Goal: Task Accomplishment & Management: Use online tool/utility

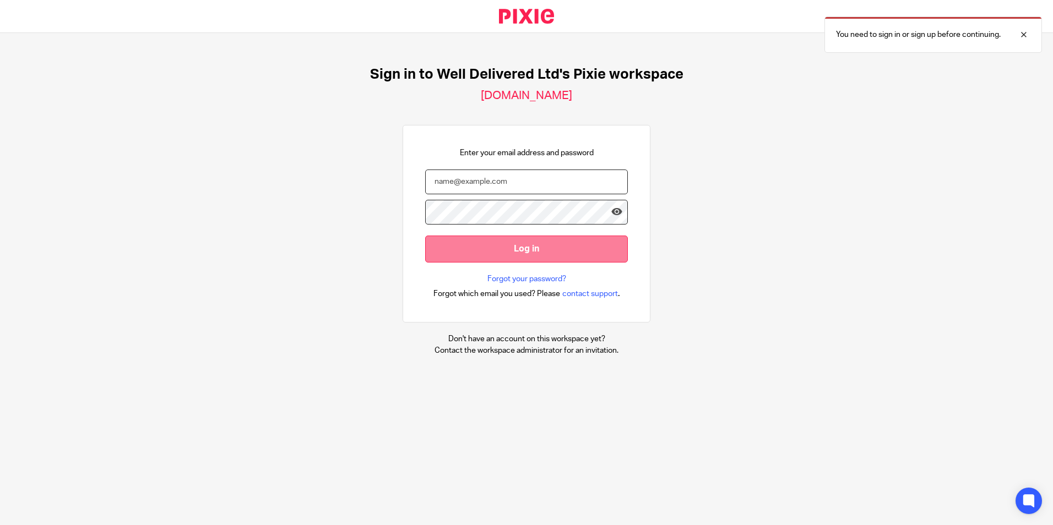
type input "[PERSON_NAME][EMAIL_ADDRESS][DOMAIN_NAME]"
click at [488, 248] on input "Log in" at bounding box center [526, 249] width 203 height 27
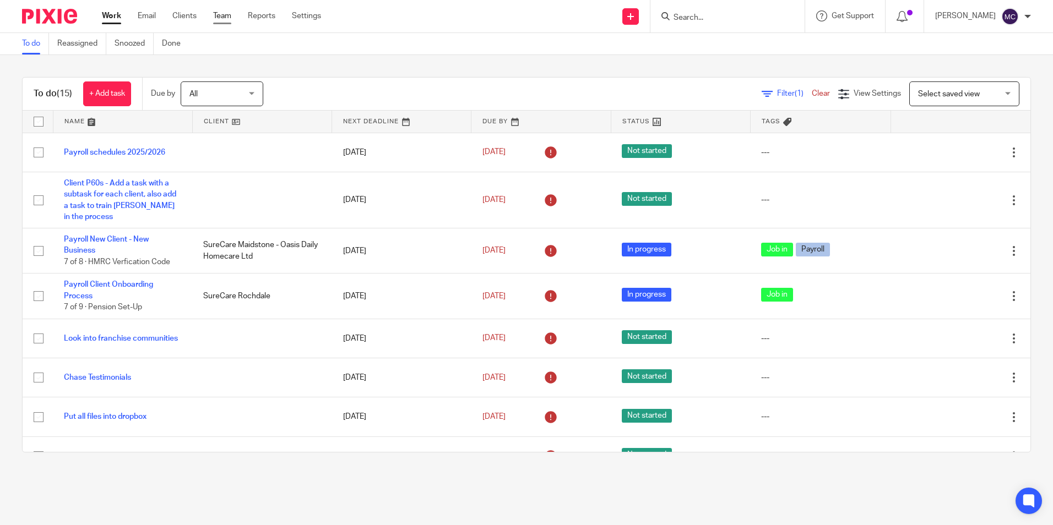
click at [225, 16] on link "Team" at bounding box center [222, 15] width 18 height 11
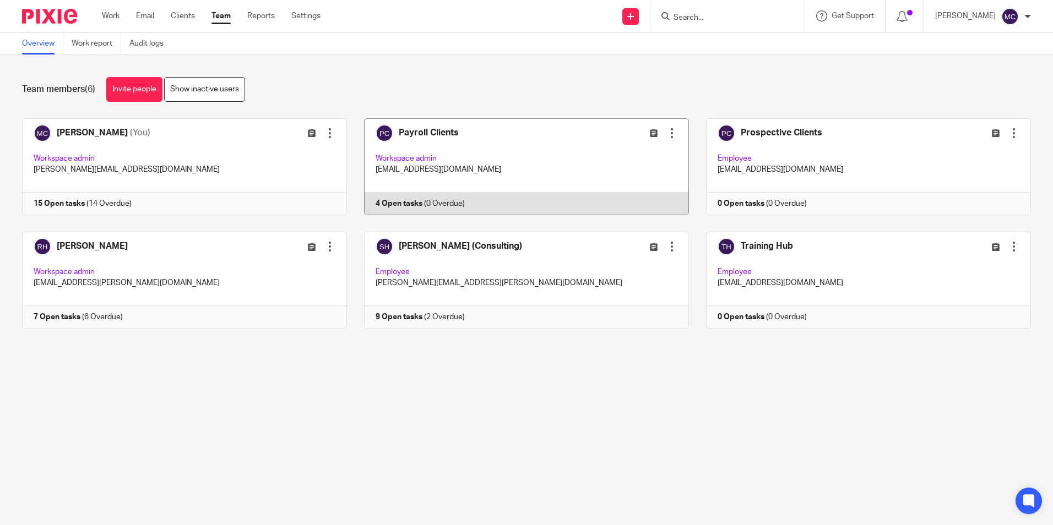
click at [458, 155] on link at bounding box center [518, 166] width 342 height 97
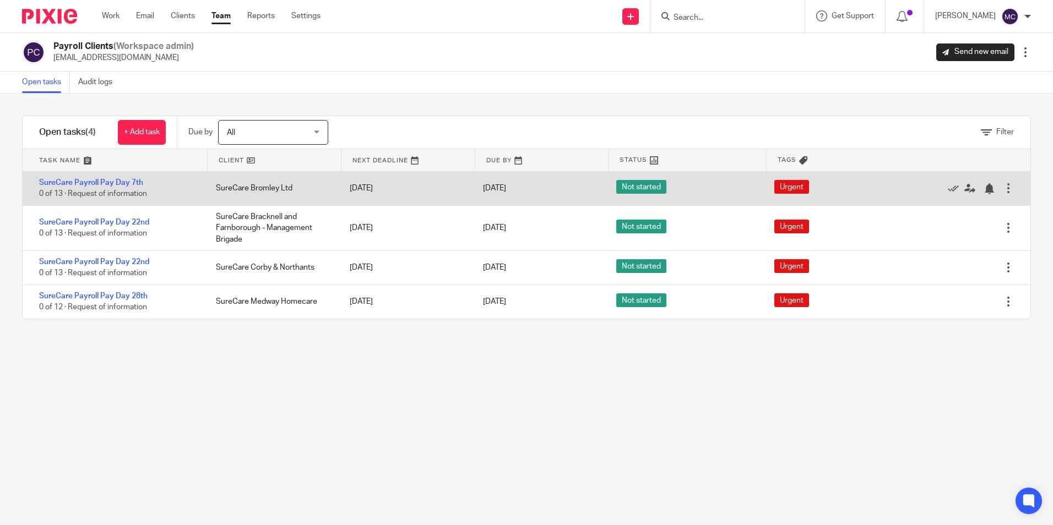
click at [1003, 189] on div at bounding box center [1008, 188] width 11 height 11
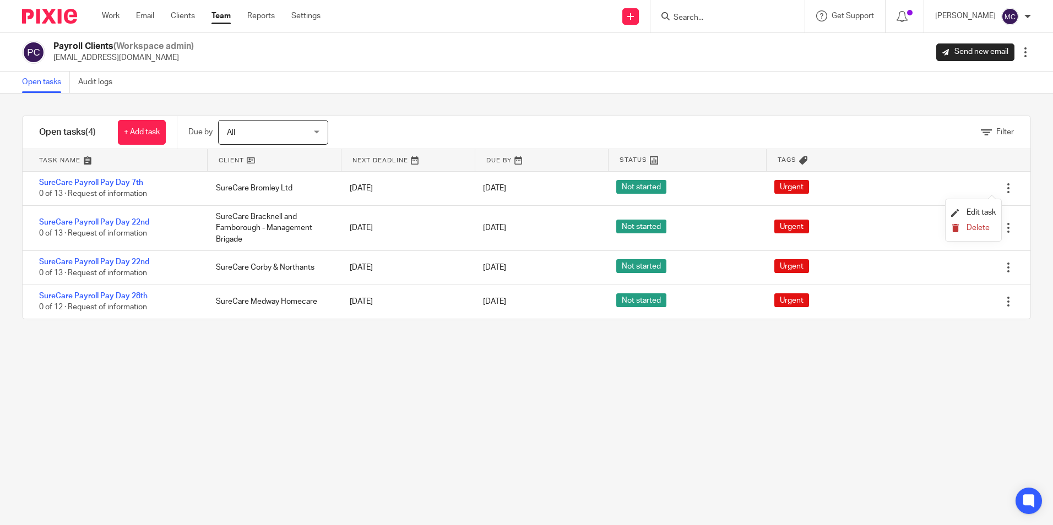
click at [978, 225] on span "Delete" at bounding box center [977, 228] width 23 height 8
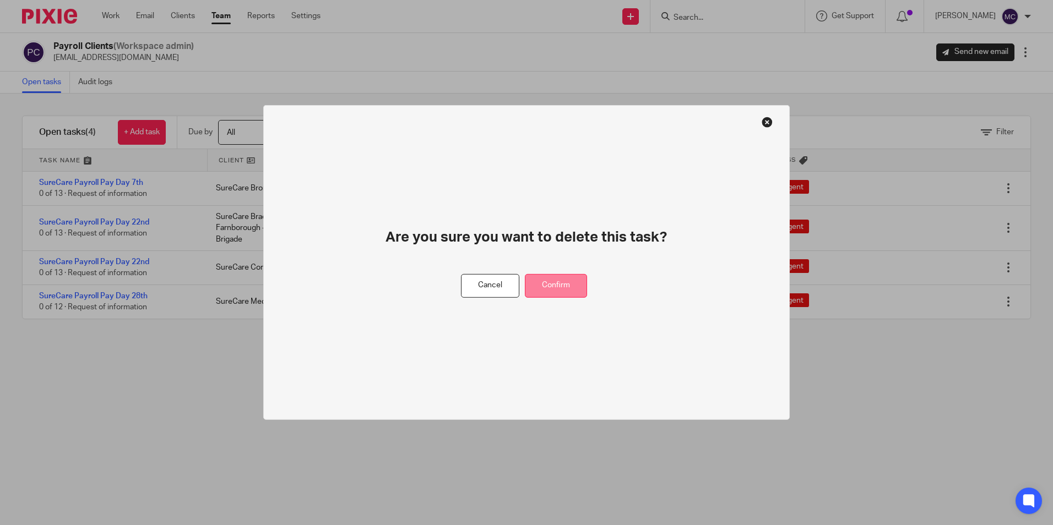
click at [542, 286] on button "Confirm" at bounding box center [556, 286] width 62 height 24
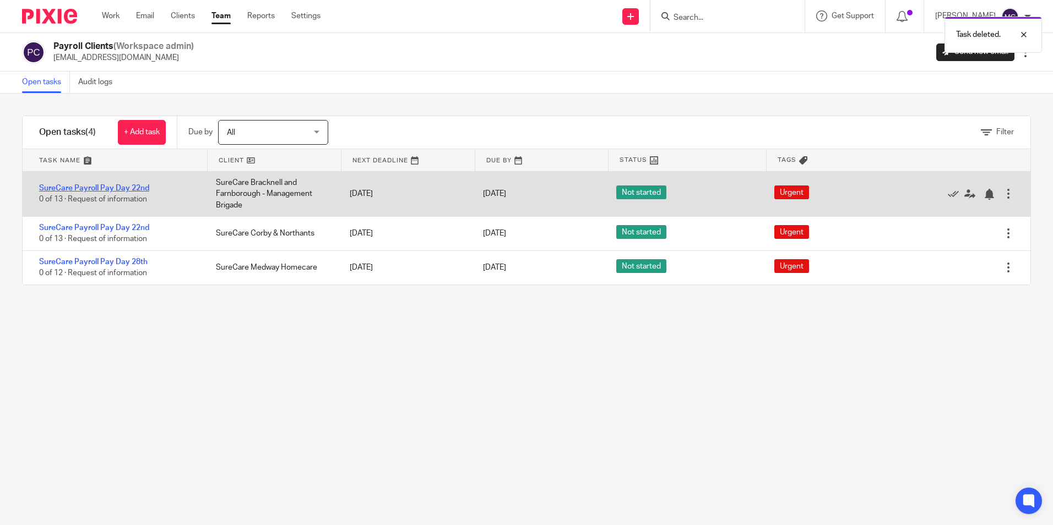
click at [128, 184] on link "SureCare Payroll Pay Day 22nd" at bounding box center [94, 188] width 110 height 8
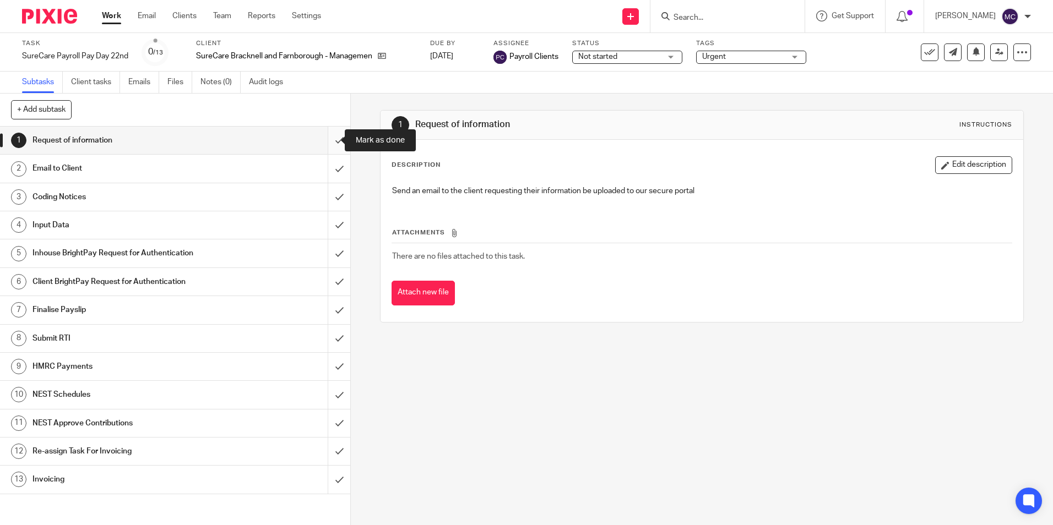
click at [328, 144] on input "submit" at bounding box center [175, 141] width 350 height 28
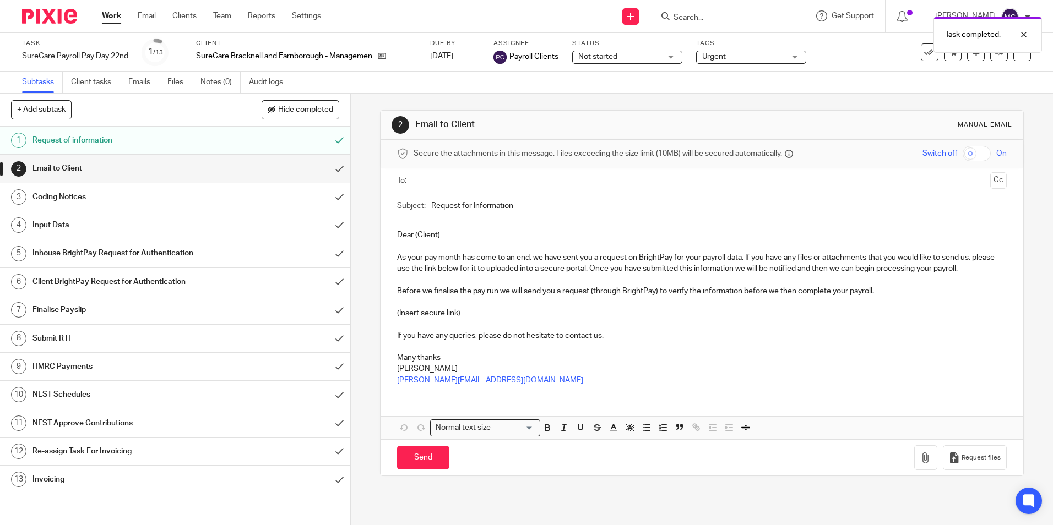
click at [427, 177] on input "text" at bounding box center [701, 181] width 568 height 13
drag, startPoint x: 441, startPoint y: 238, endPoint x: 412, endPoint y: 241, distance: 28.8
click at [412, 241] on p "Dear (Client)" at bounding box center [701, 237] width 609 height 11
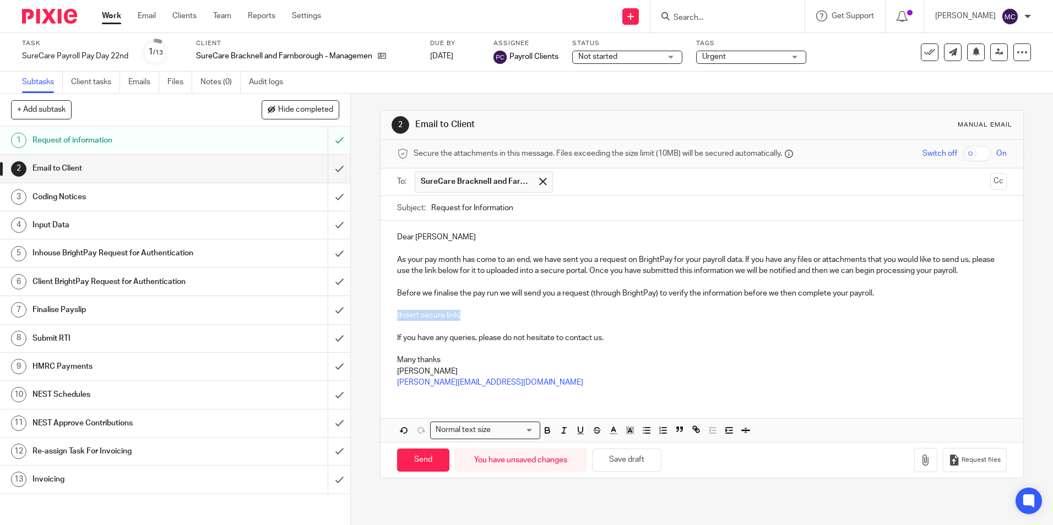
drag, startPoint x: 461, startPoint y: 313, endPoint x: 393, endPoint y: 316, distance: 67.8
click at [393, 316] on div "Dear Rania As your pay month has come to an end, we have sent you a request on …" at bounding box center [701, 309] width 642 height 176
click at [961, 459] on span "Request files" at bounding box center [980, 460] width 39 height 9
click at [412, 455] on input "Send" at bounding box center [423, 461] width 52 height 24
type input "Sent"
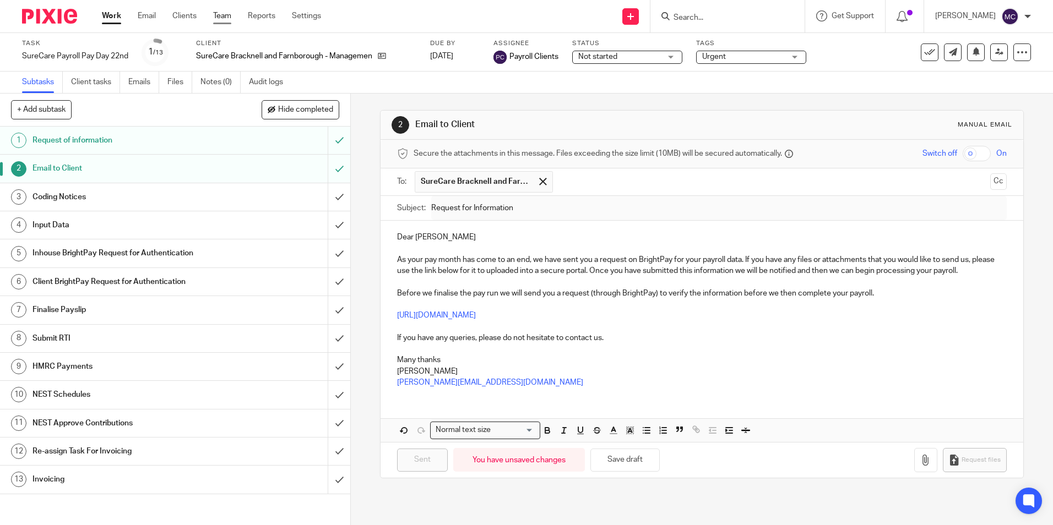
click at [227, 17] on link "Team" at bounding box center [222, 15] width 18 height 11
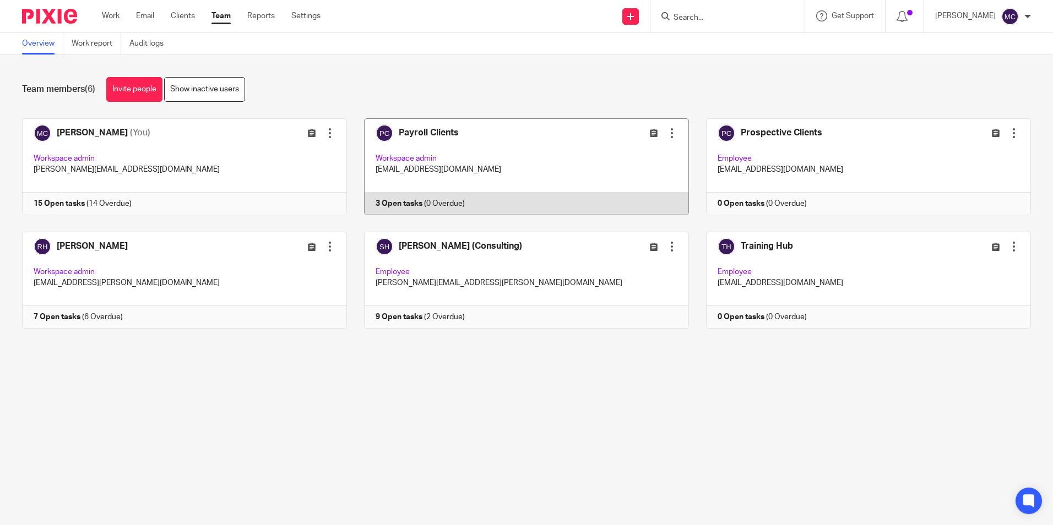
click at [496, 150] on link at bounding box center [518, 166] width 342 height 97
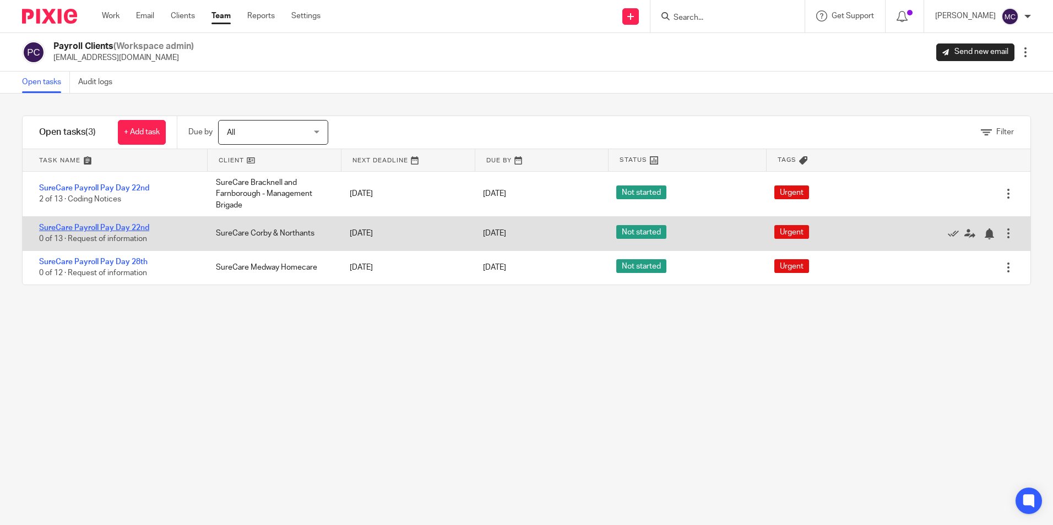
click at [99, 231] on link "SureCare Payroll Pay Day 22nd" at bounding box center [94, 228] width 110 height 8
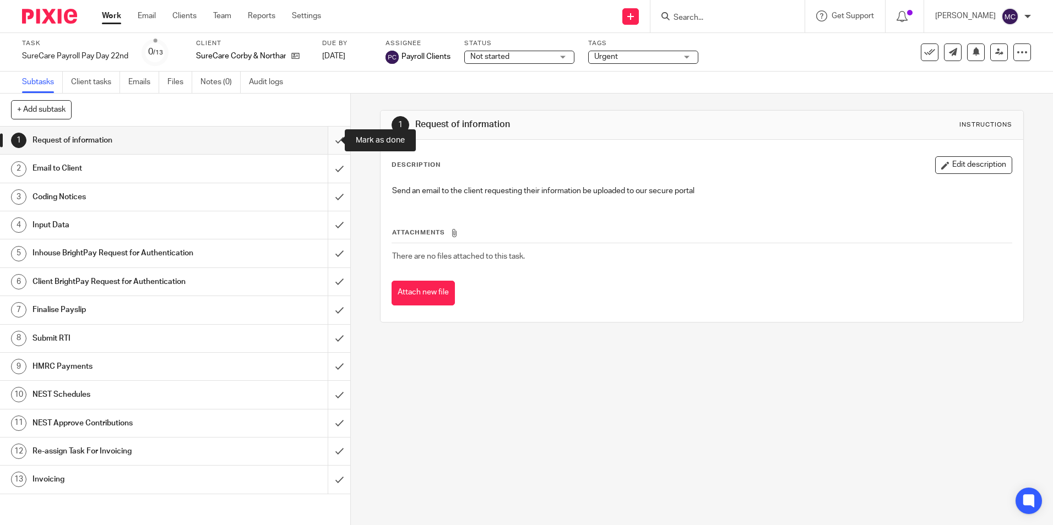
click at [323, 142] on input "submit" at bounding box center [175, 141] width 350 height 28
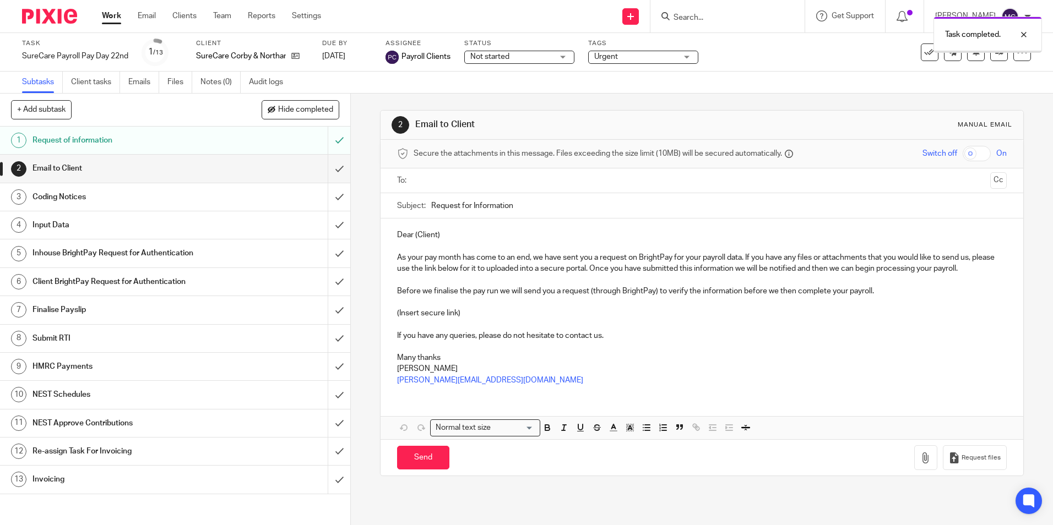
click at [443, 179] on input "text" at bounding box center [701, 181] width 568 height 13
drag, startPoint x: 447, startPoint y: 238, endPoint x: 412, endPoint y: 235, distance: 34.9
click at [412, 235] on p "Dear (Client)" at bounding box center [701, 237] width 609 height 11
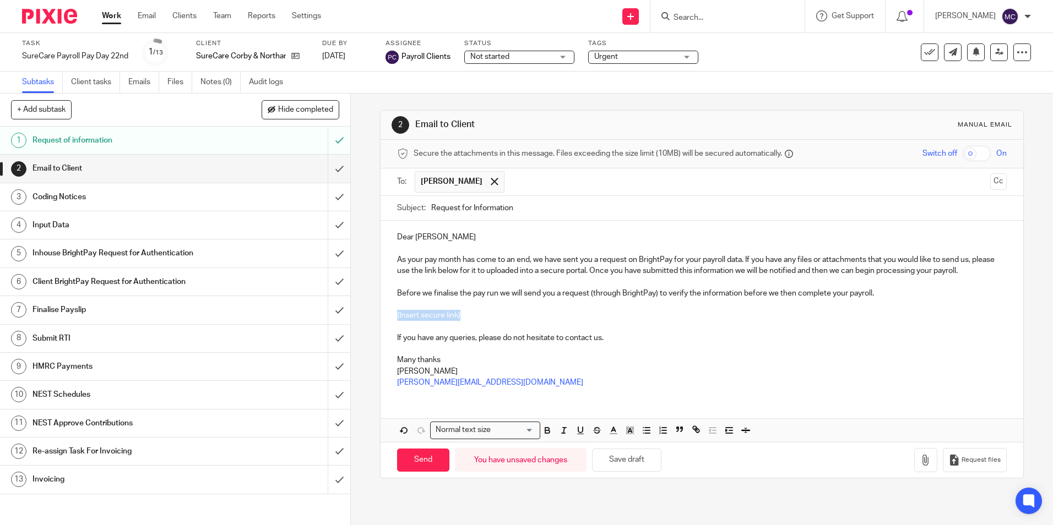
drag, startPoint x: 465, startPoint y: 316, endPoint x: 391, endPoint y: 319, distance: 73.9
click at [391, 319] on div "Dear Sahil As your pay month has come to an end, we have sent you a request on …" at bounding box center [701, 309] width 642 height 176
click at [951, 453] on button "Request files" at bounding box center [975, 460] width 64 height 25
click at [416, 456] on input "Send" at bounding box center [423, 461] width 52 height 24
type input "Sent"
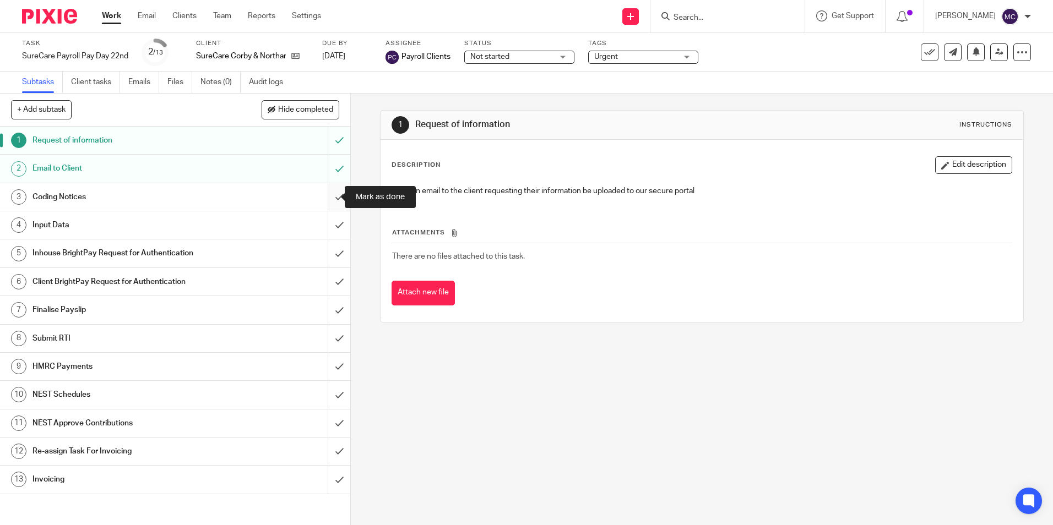
click at [329, 197] on input "submit" at bounding box center [175, 197] width 350 height 28
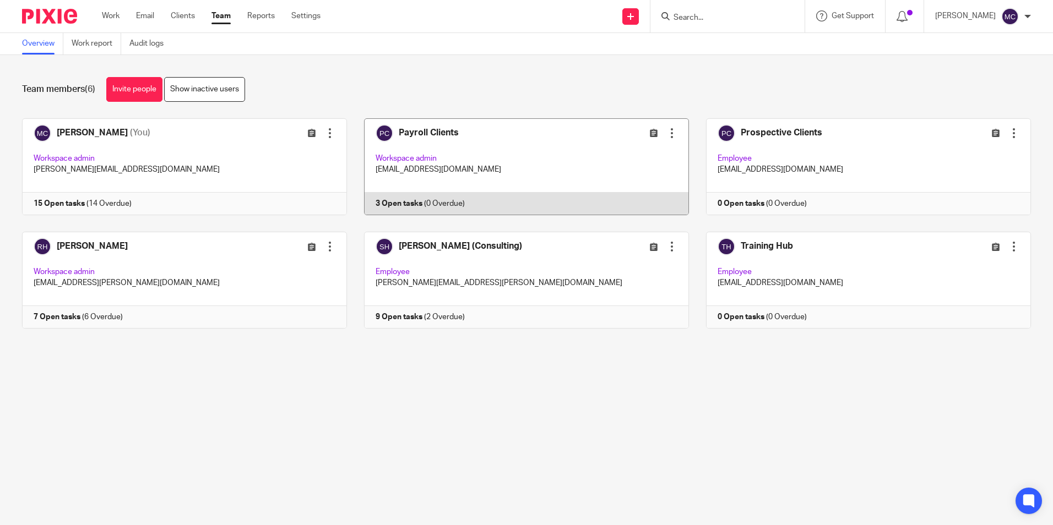
click at [420, 121] on link at bounding box center [518, 166] width 342 height 97
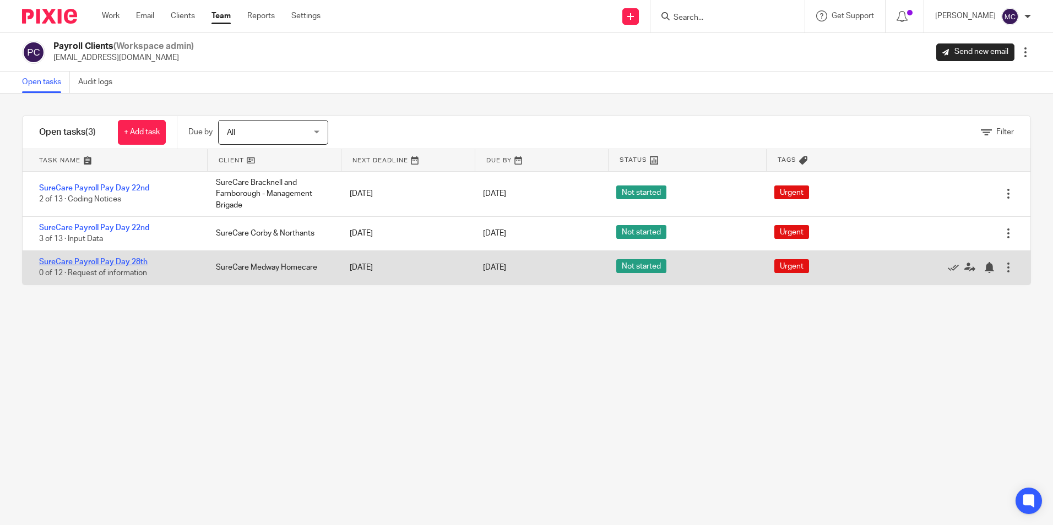
click at [84, 258] on link "SureCare Payroll Pay Day 28th" at bounding box center [93, 262] width 108 height 8
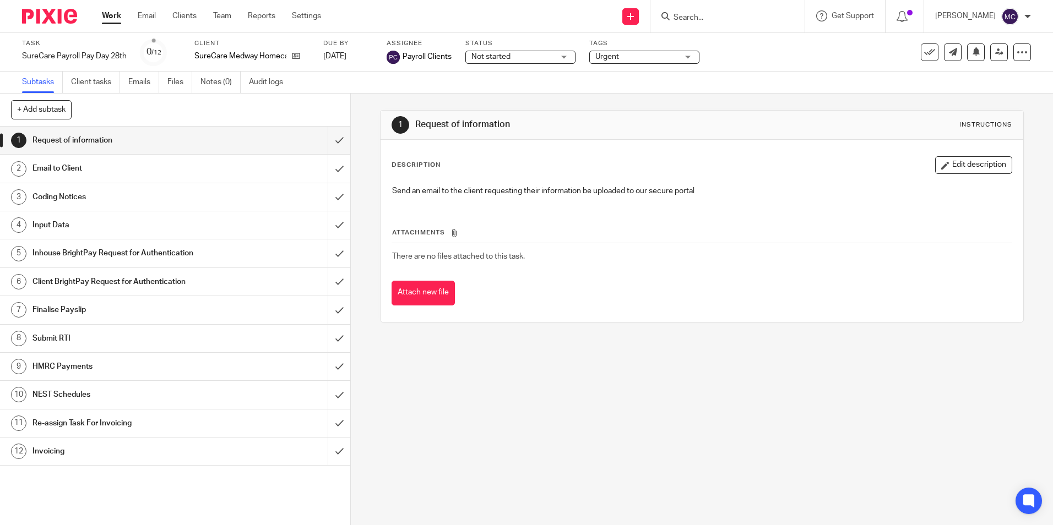
click at [116, 15] on link "Work" at bounding box center [111, 15] width 19 height 11
